Goal: Transaction & Acquisition: Download file/media

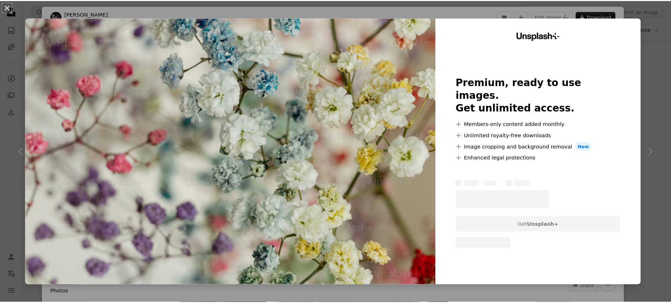
scroll to position [282, 0]
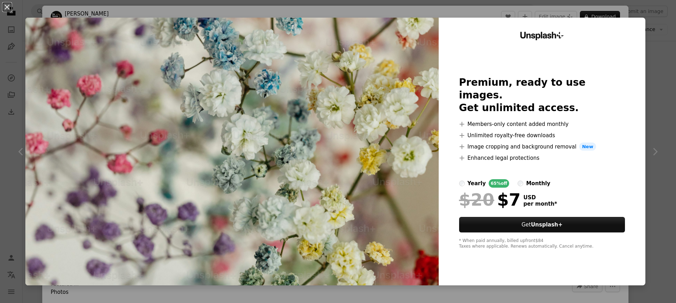
click at [6, 4] on button "An X shape" at bounding box center [7, 7] width 8 height 8
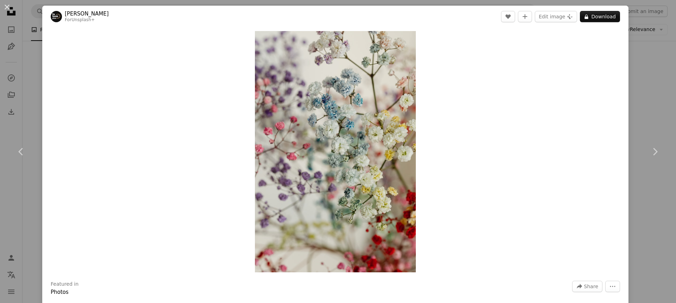
click at [642, 88] on div "An X shape Chevron left Chevron right [PERSON_NAME] For Unsplash+ A heart A plu…" at bounding box center [338, 151] width 676 height 303
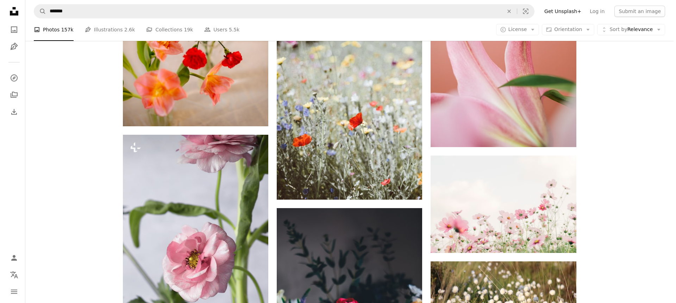
scroll to position [1550, 0]
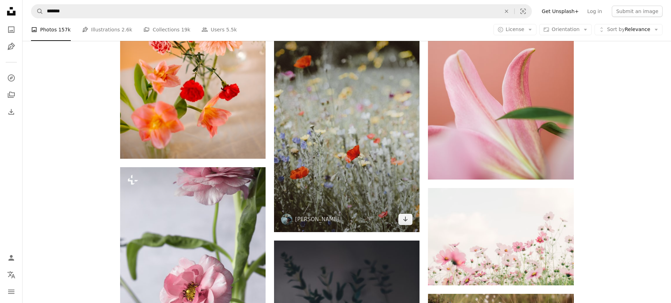
click at [354, 93] on img at bounding box center [346, 122] width 145 height 219
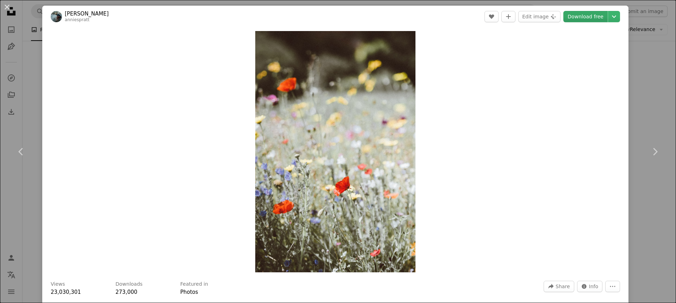
click at [583, 19] on link "Download free" at bounding box center [586, 16] width 44 height 11
